Goal: Find specific page/section: Find specific page/section

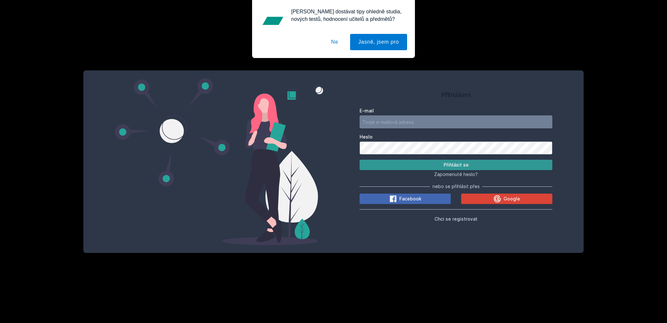
type input "[EMAIL_ADDRESS][DOMAIN_NAME]"
click at [455, 167] on button "Přihlásit se" at bounding box center [456, 165] width 193 height 10
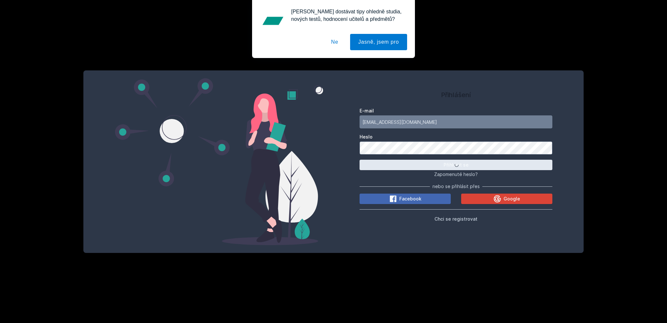
click at [337, 40] on button "Ne" at bounding box center [334, 42] width 23 height 16
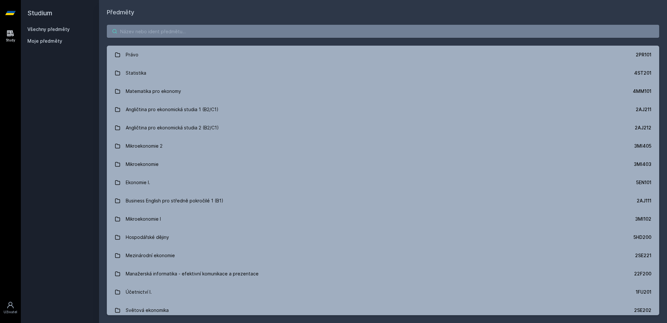
click at [158, 38] on div "Právo 2PR101 Statistika 4ST201 Matematika pro ekonomy 4MM101 Angličtina pro eko…" at bounding box center [383, 170] width 568 height 306
click at [160, 36] on input "search" at bounding box center [383, 31] width 553 height 13
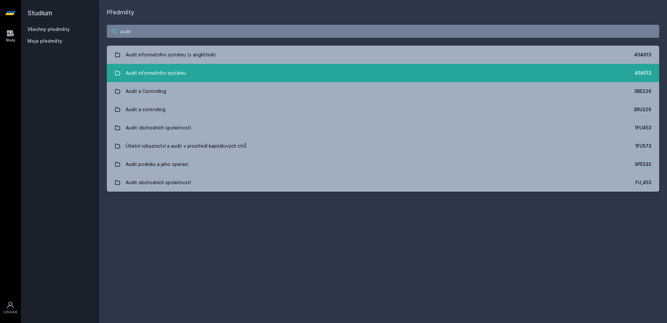
type input "audit"
click at [139, 68] on div "Audit informačního systému" at bounding box center [156, 72] width 60 height 13
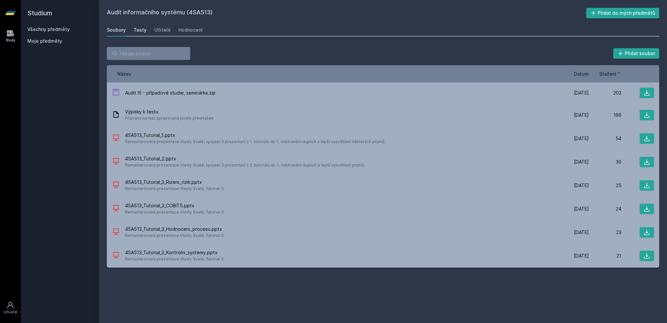
click at [141, 33] on div "Testy" at bounding box center [140, 30] width 13 height 7
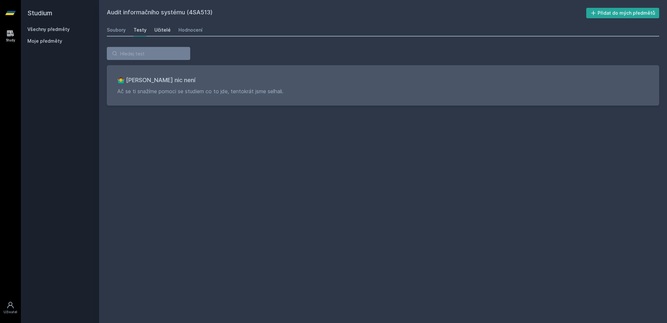
click at [160, 31] on div "Učitelé" at bounding box center [162, 30] width 16 height 7
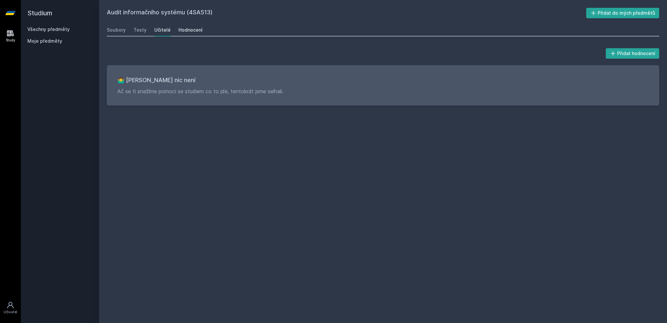
click at [182, 31] on div "Hodnocení" at bounding box center [191, 30] width 24 height 7
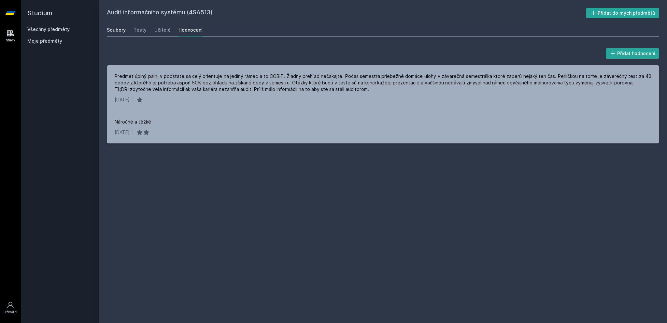
click at [116, 33] on link "Soubory" at bounding box center [116, 29] width 19 height 13
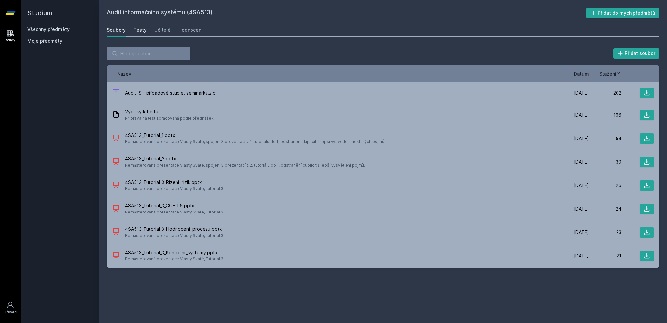
click at [138, 29] on div "Testy" at bounding box center [140, 30] width 13 height 7
